Goal: Check status: Check status

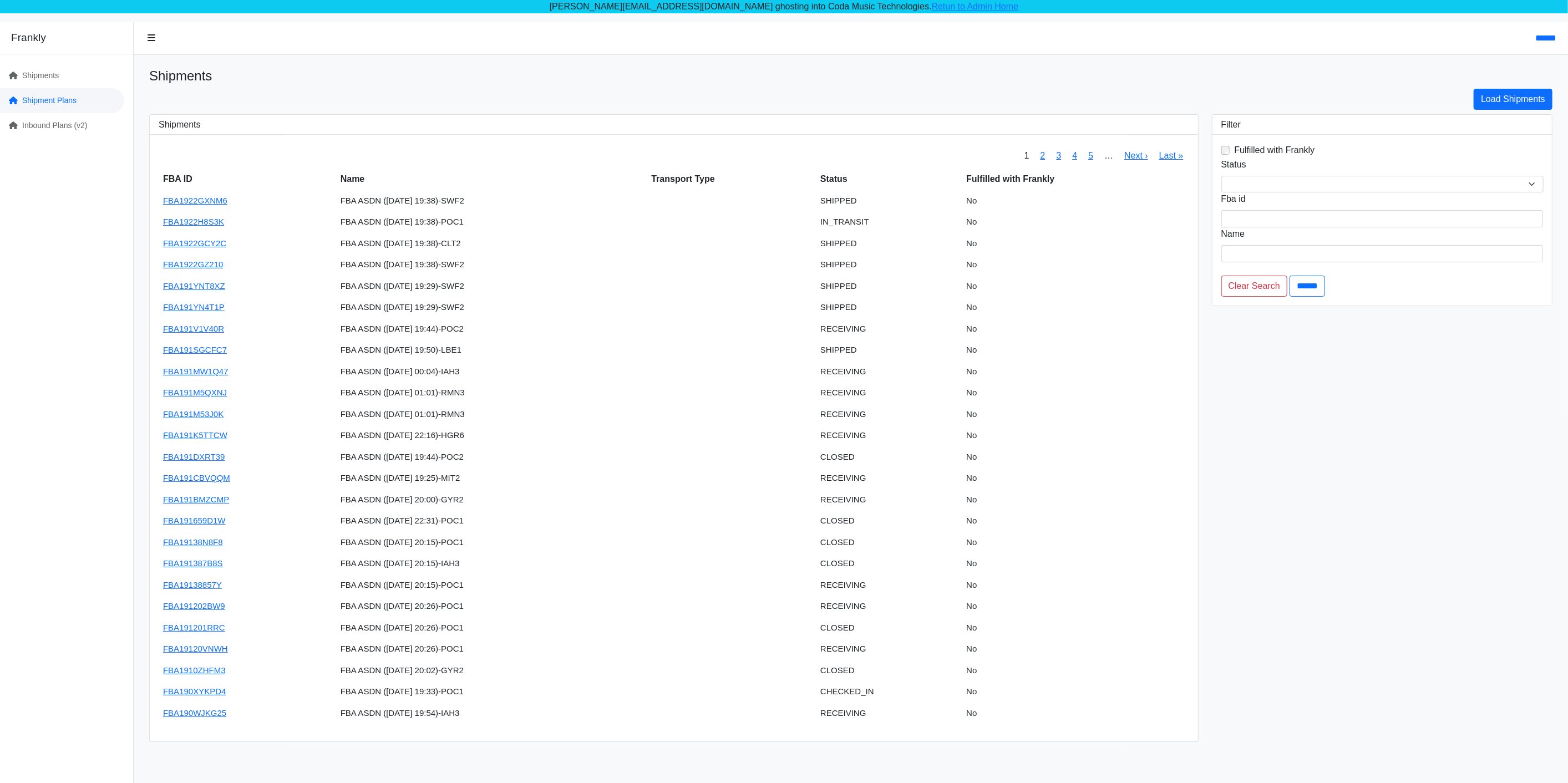
click at [56, 99] on link "Shipment Plans" at bounding box center [62, 101] width 124 height 25
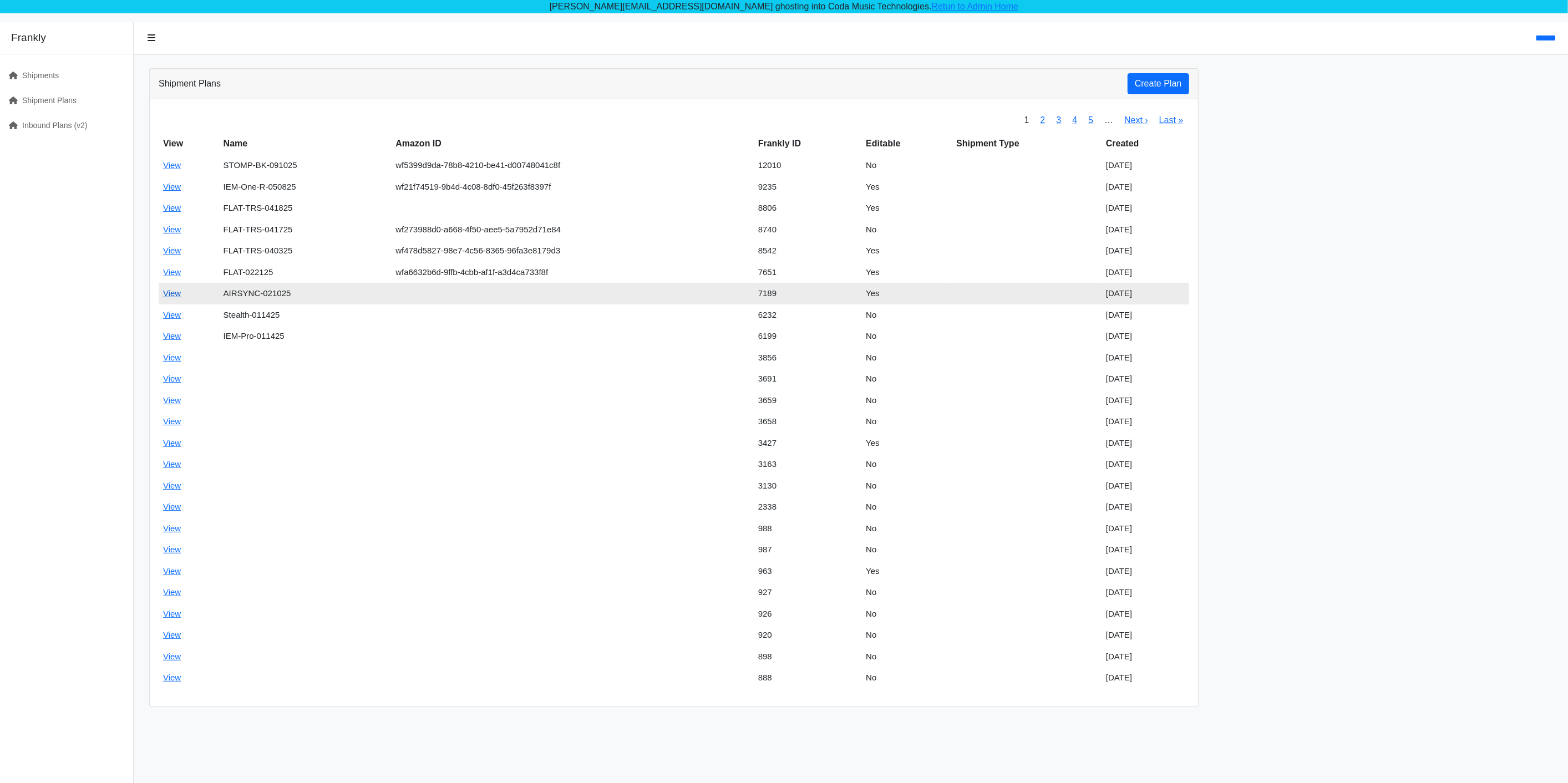
click at [172, 292] on link "View" at bounding box center [172, 292] width 18 height 9
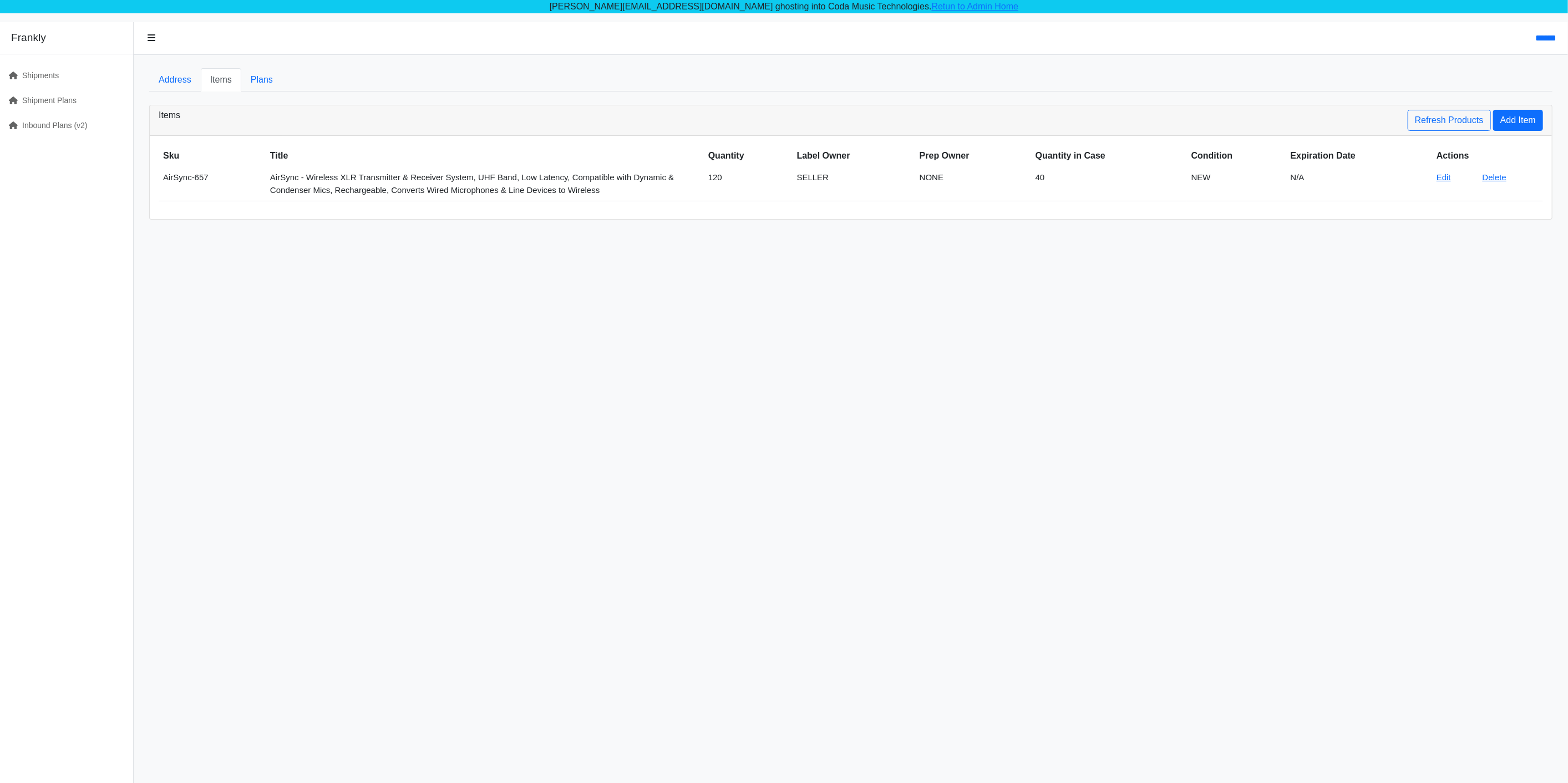
click at [168, 64] on div "**********" at bounding box center [851, 413] width 1434 height 783
click at [175, 80] on link "Address" at bounding box center [175, 80] width 52 height 23
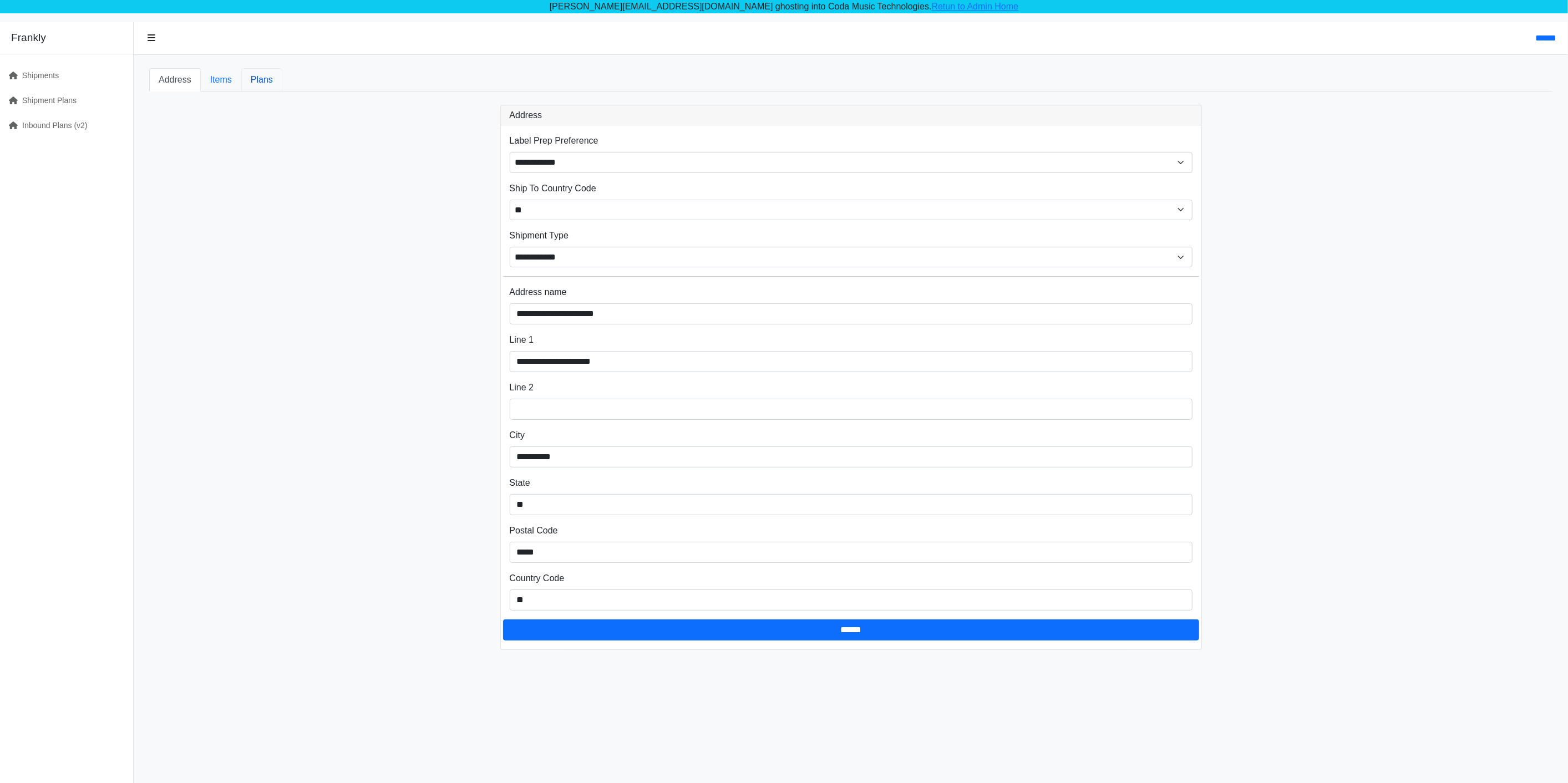
click at [256, 78] on link "Plans" at bounding box center [261, 80] width 41 height 23
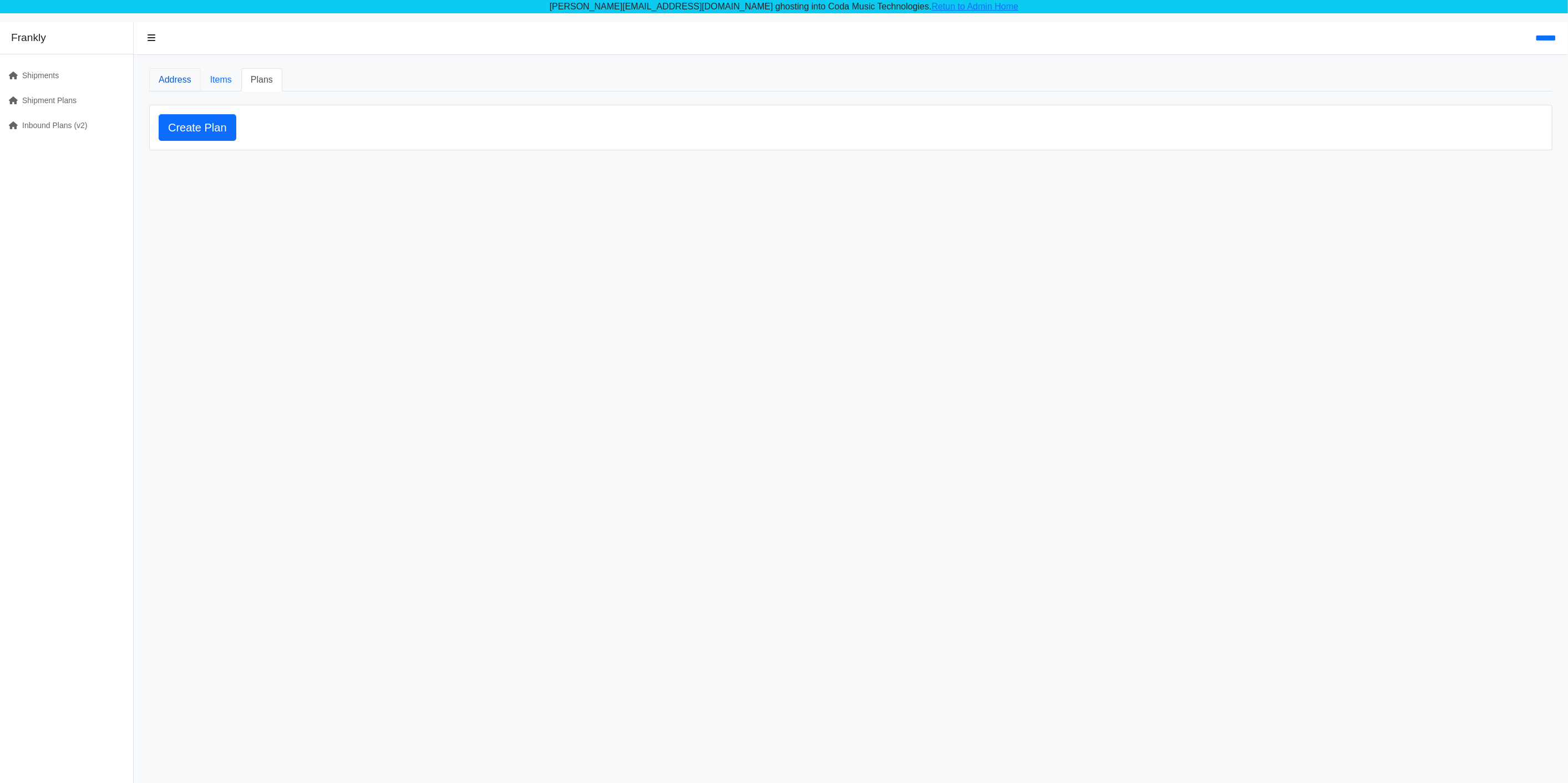
click at [171, 80] on link "Address" at bounding box center [175, 80] width 52 height 23
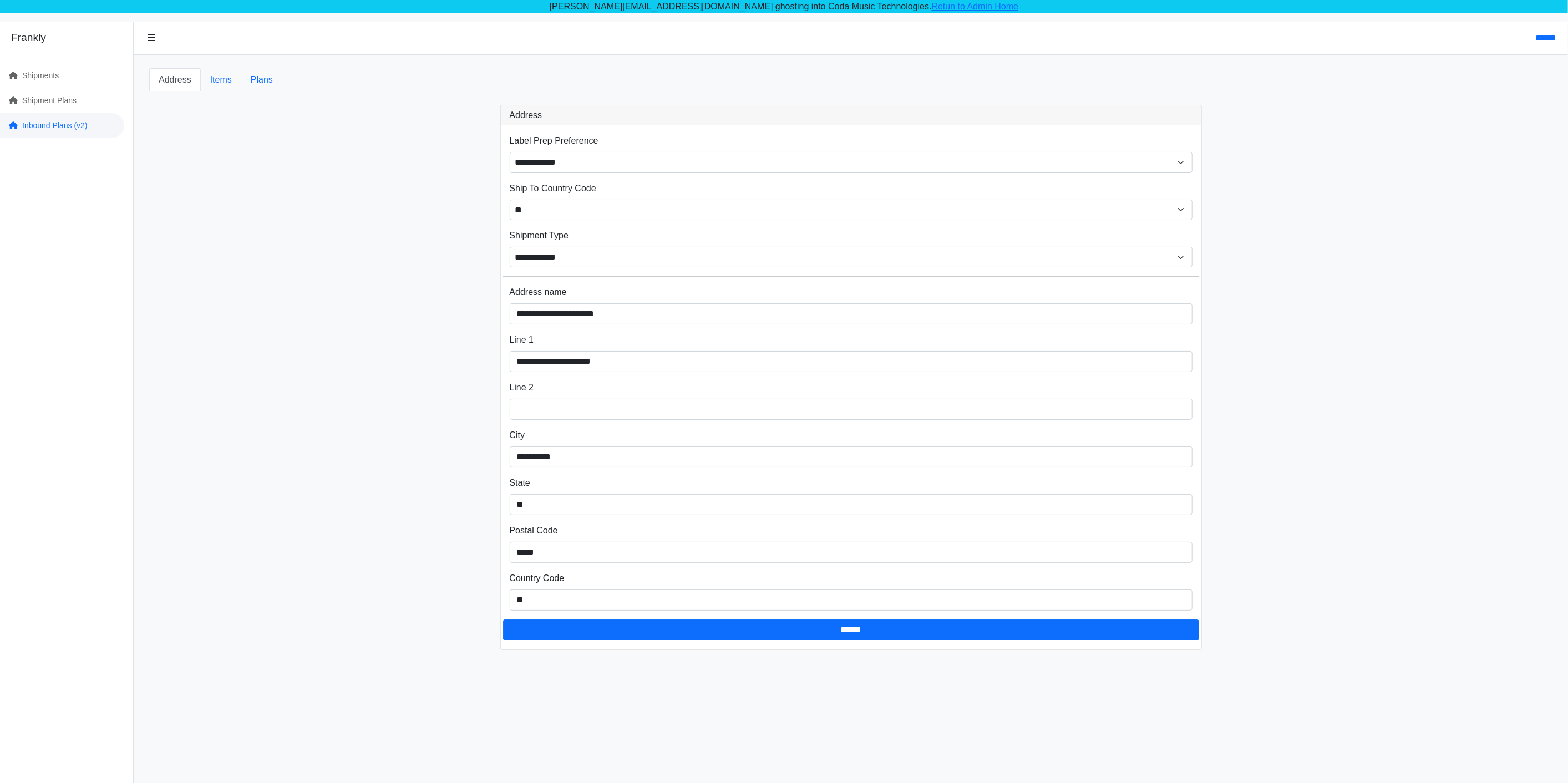
click at [52, 123] on link "Inbound Plans (v2)" at bounding box center [62, 125] width 124 height 25
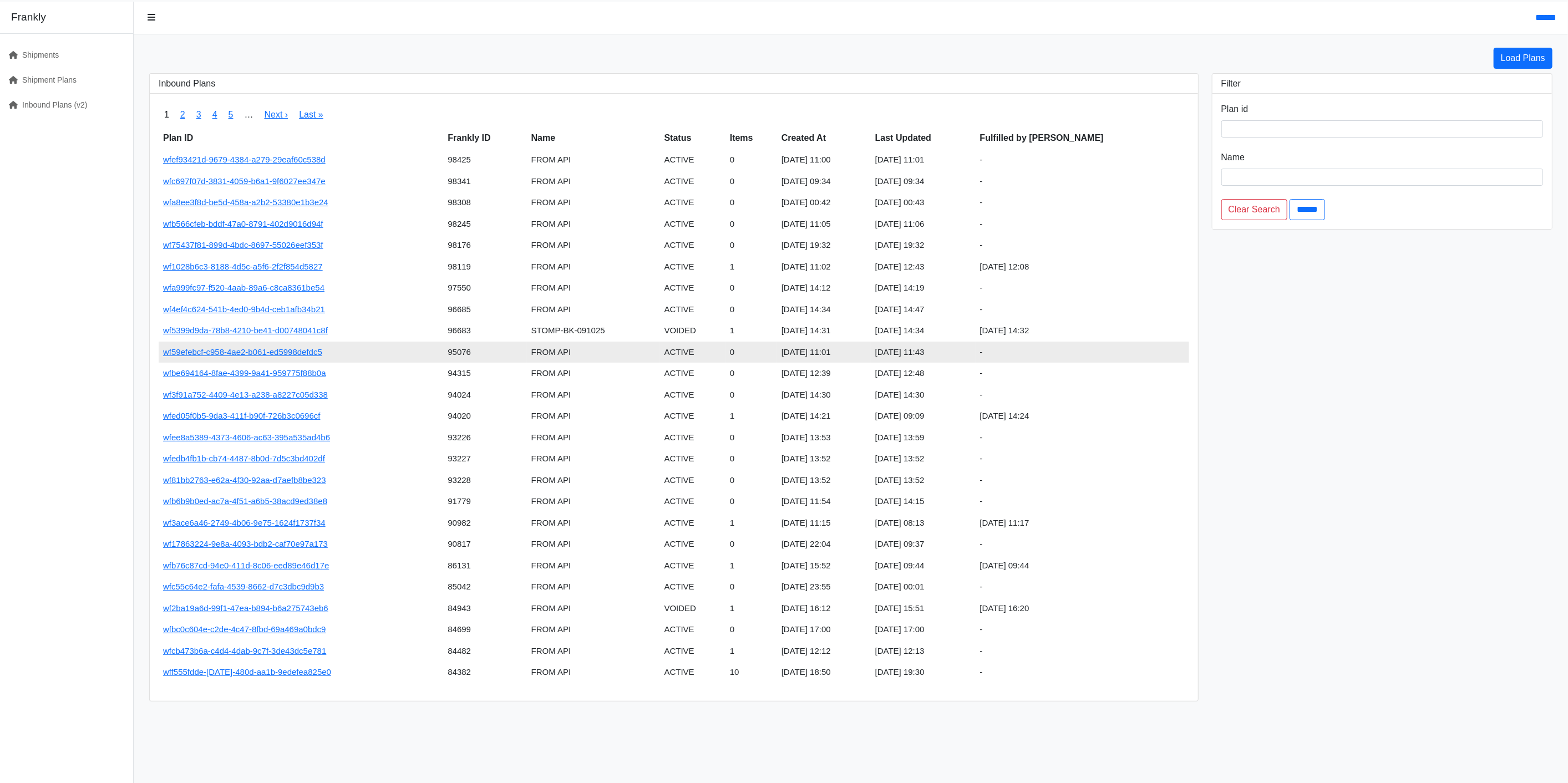
scroll to position [22, 0]
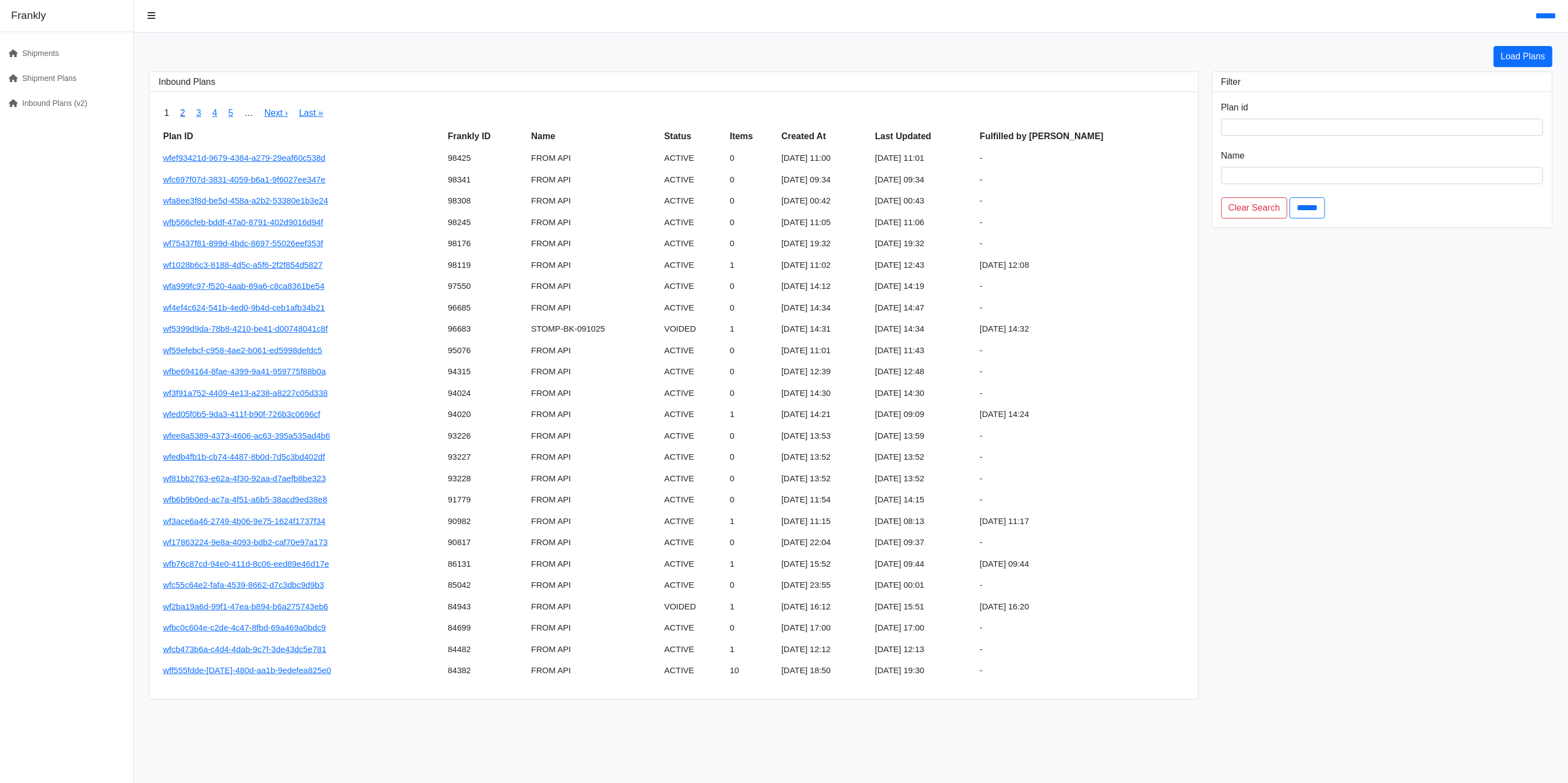
click at [183, 113] on link "2" at bounding box center [183, 112] width 5 height 9
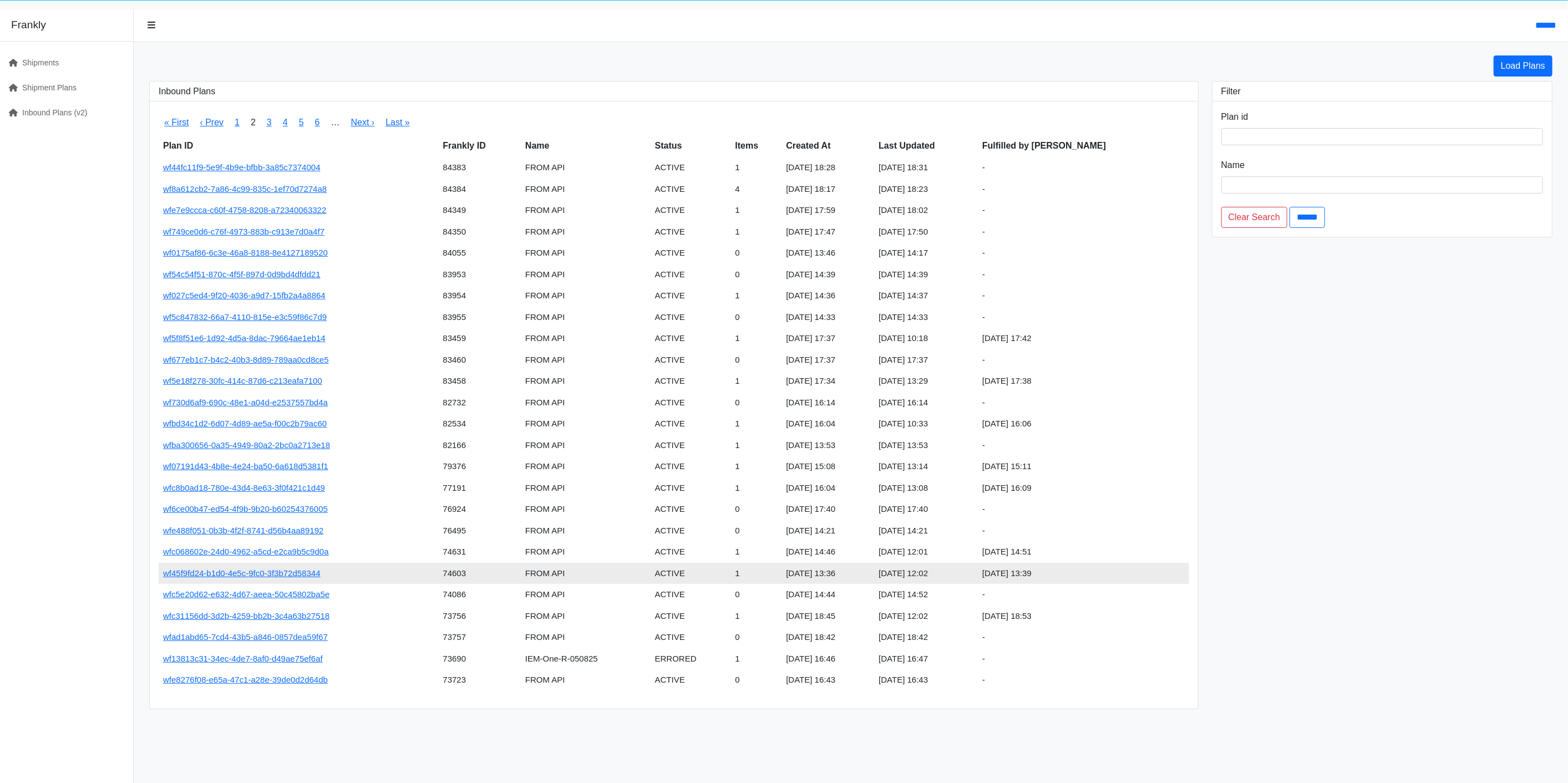
scroll to position [22, 0]
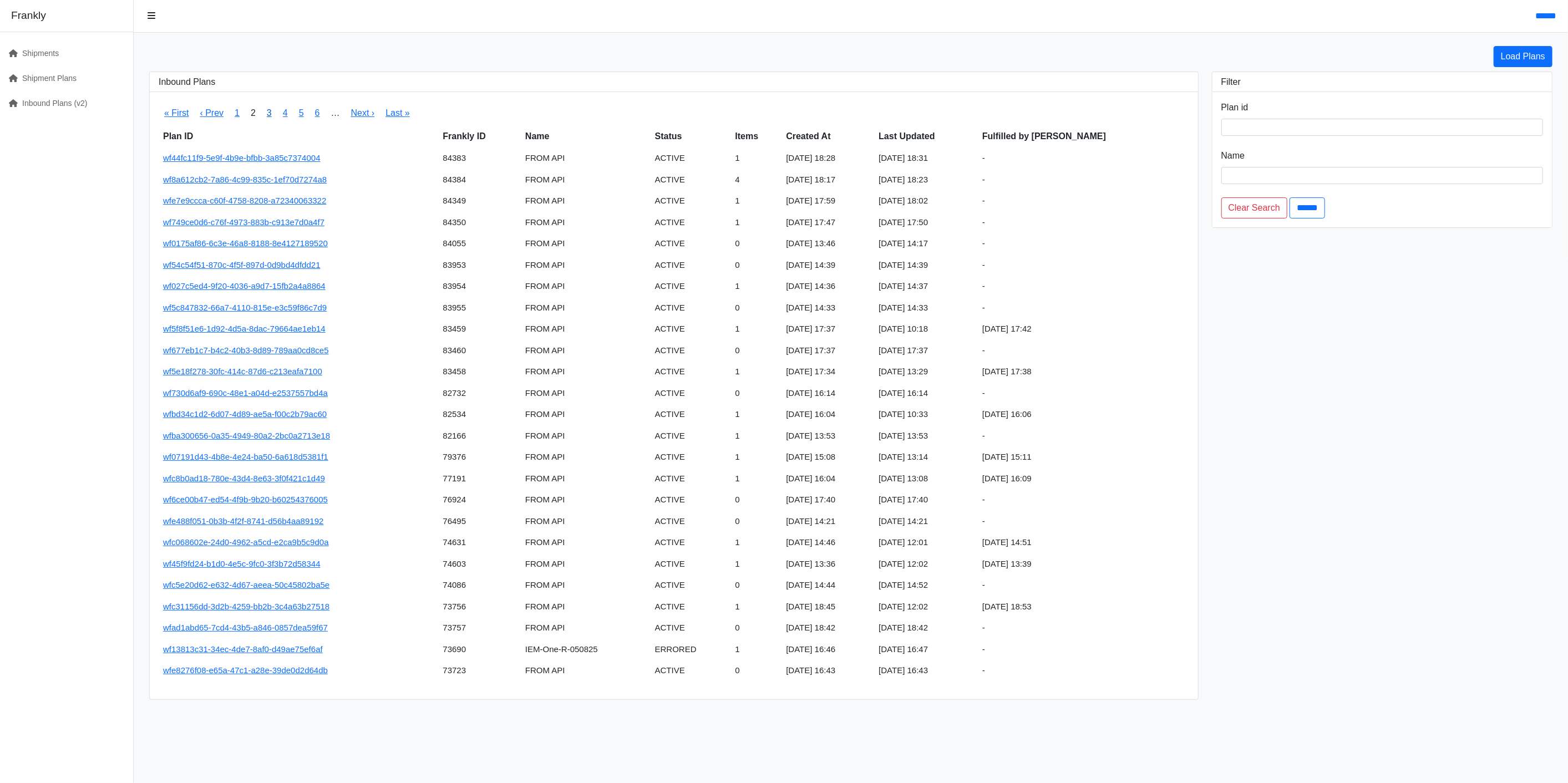
click at [267, 112] on link "3" at bounding box center [269, 112] width 5 height 9
